Goal: Book appointment/travel/reservation

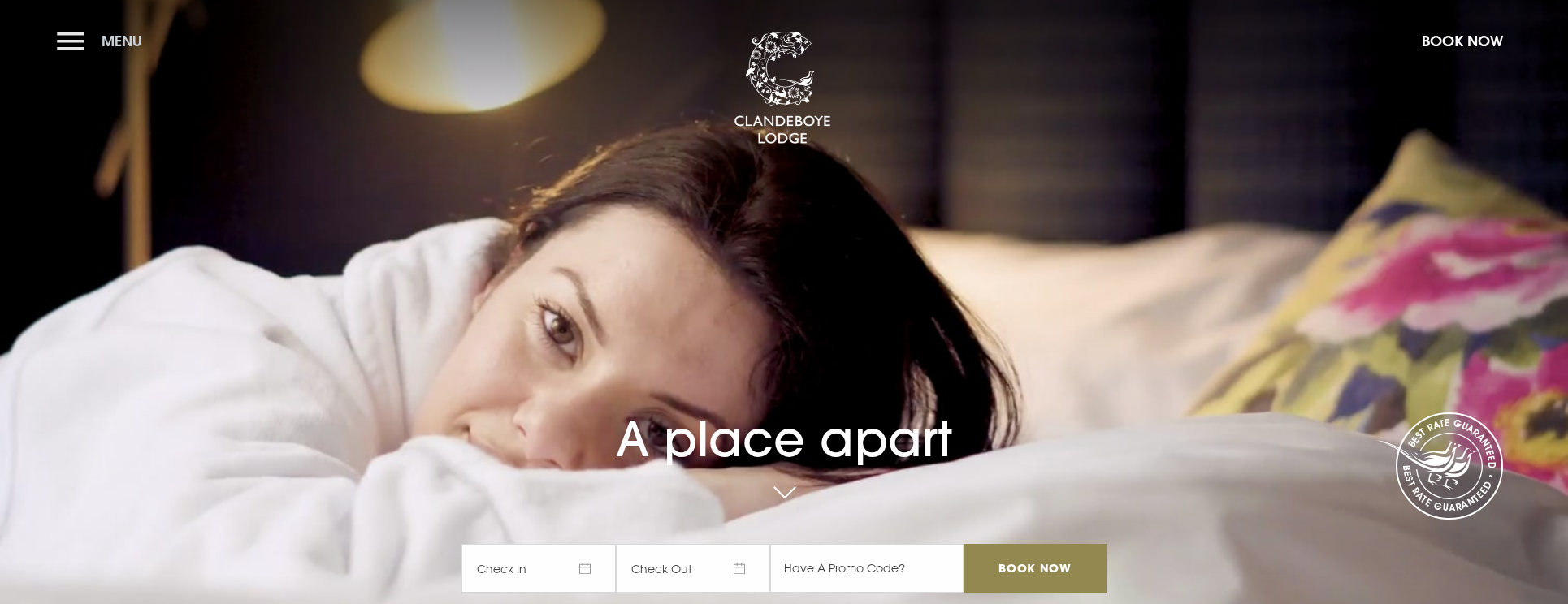
click at [78, 46] on button "Menu" at bounding box center [104, 40] width 94 height 35
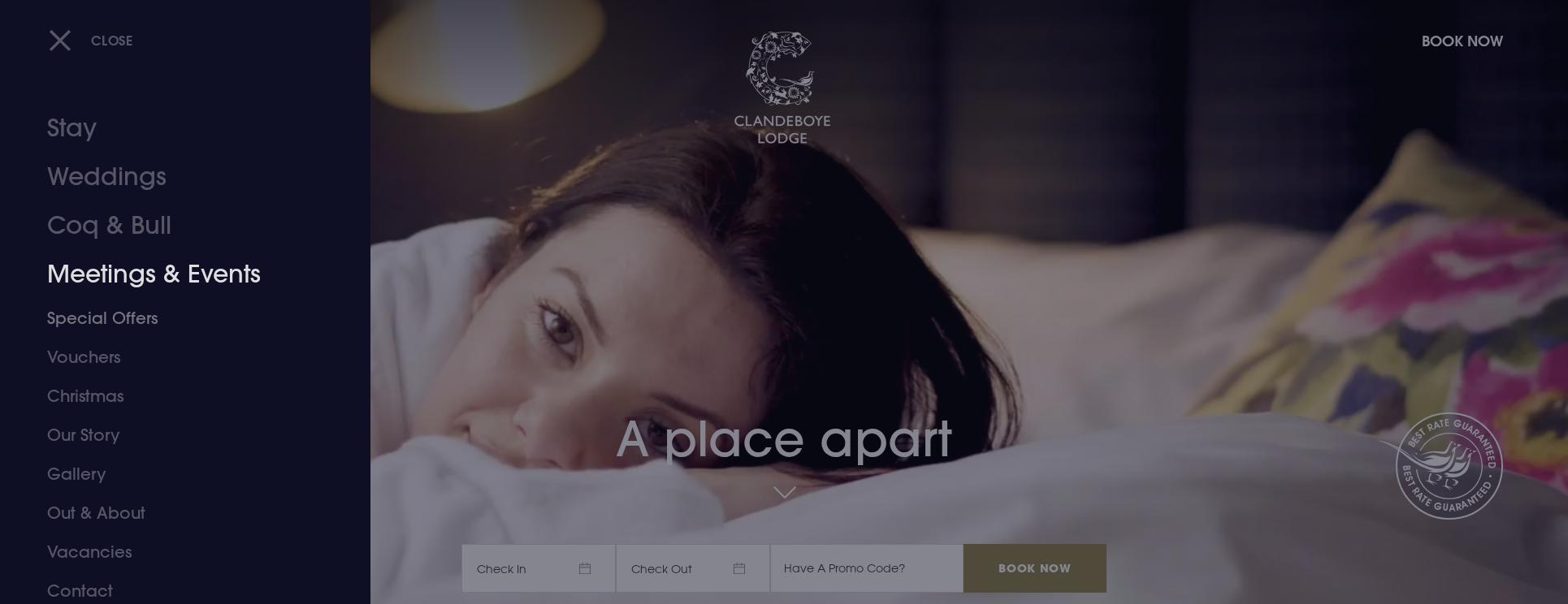
click at [165, 282] on link "Meetings & Events" at bounding box center [176, 274] width 257 height 49
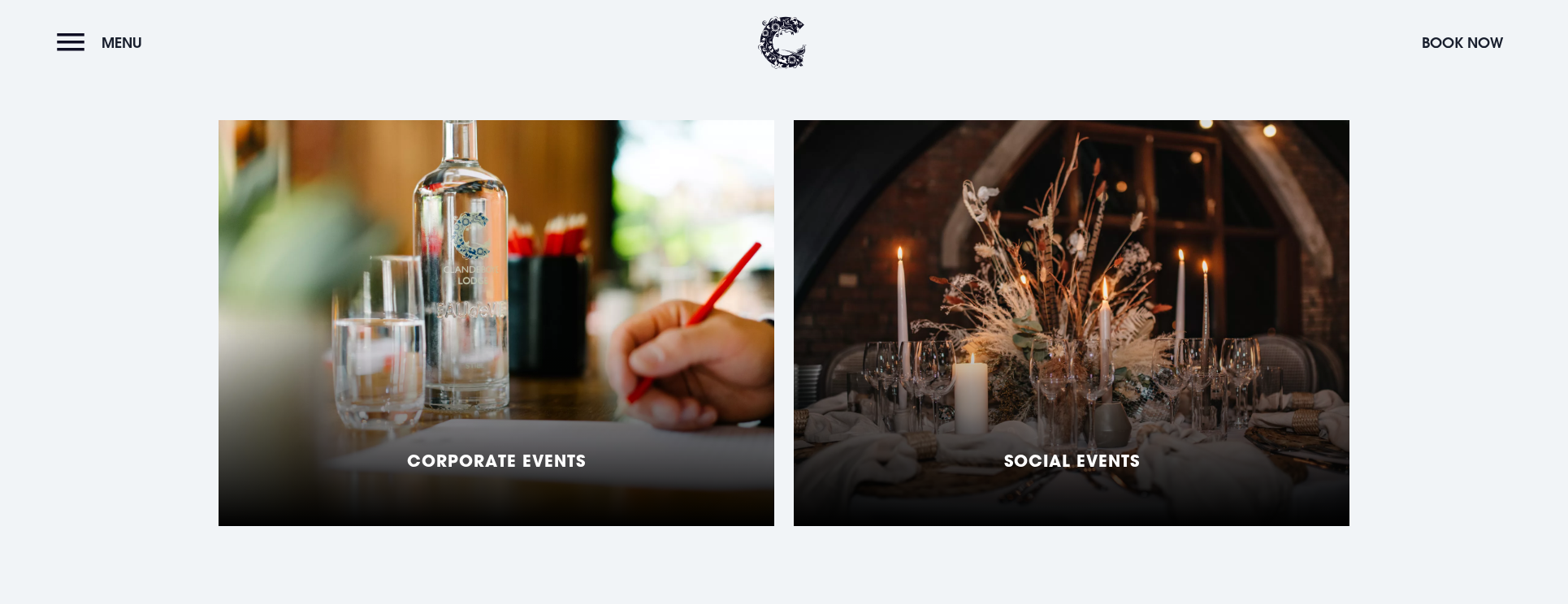
scroll to position [1617, 0]
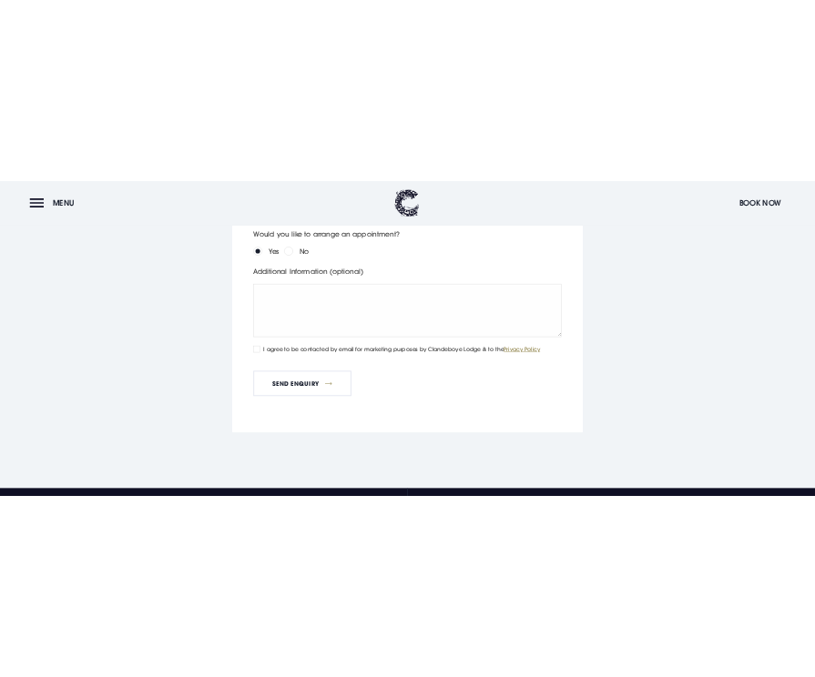
scroll to position [5217, 0]
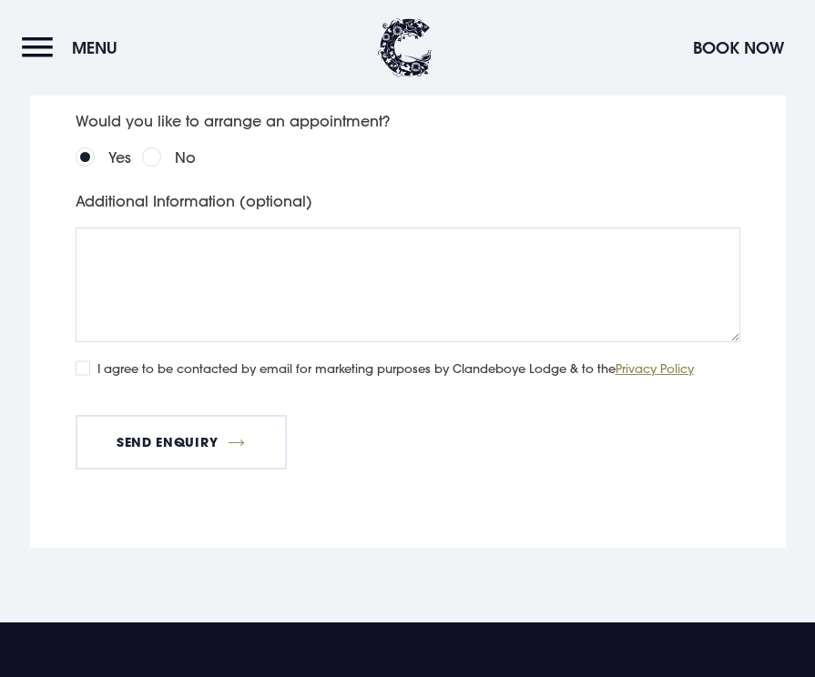
drag, startPoint x: 685, startPoint y: 125, endPoint x: 933, endPoint y: 272, distance: 289.1
